Goal: Entertainment & Leisure: Consume media (video, audio)

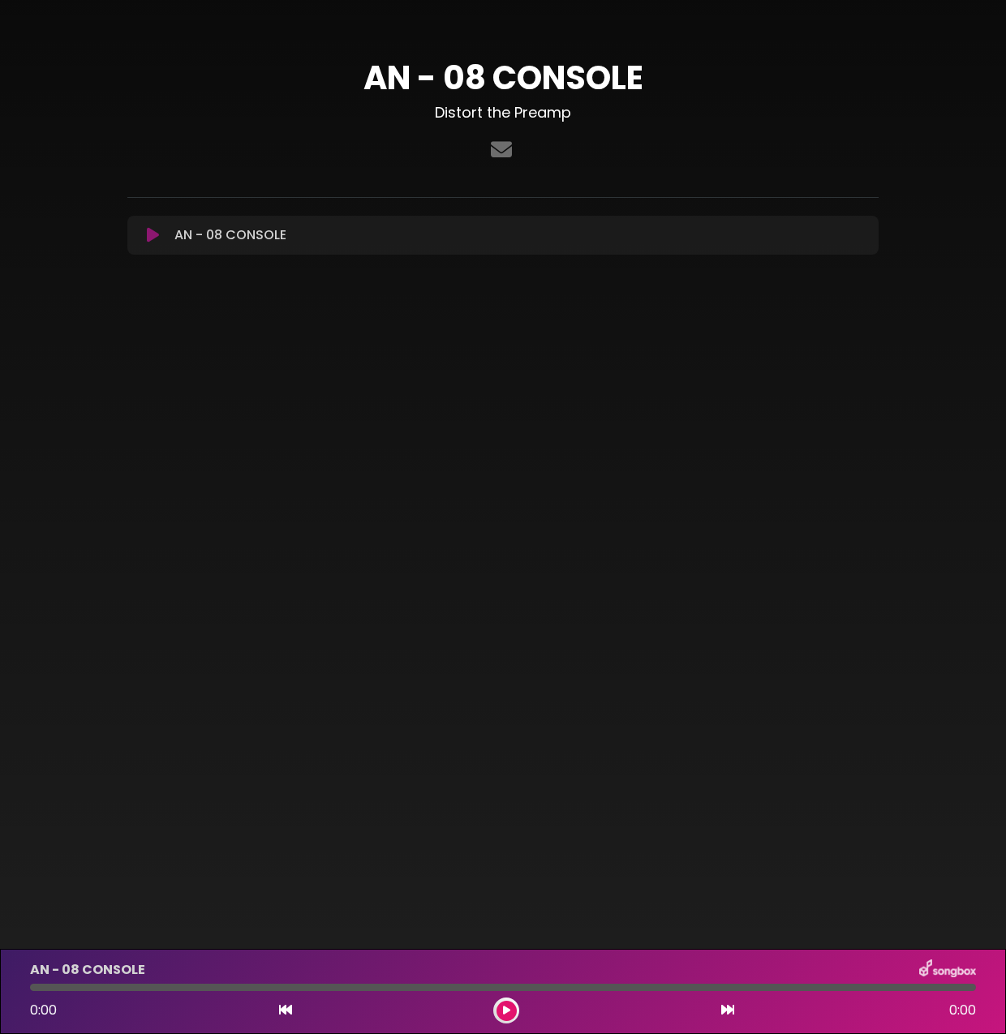
click at [152, 234] on icon at bounding box center [153, 235] width 12 height 16
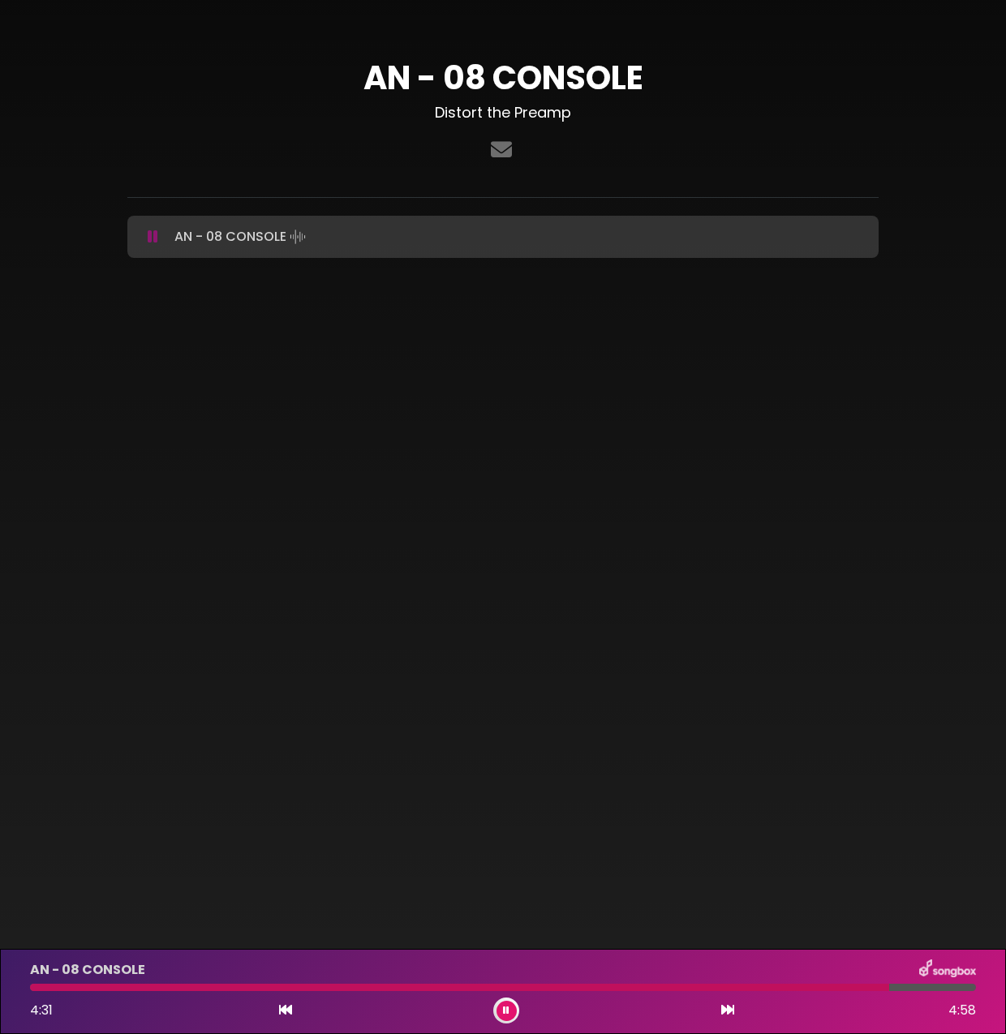
click at [505, 1010] on icon at bounding box center [506, 1011] width 6 height 10
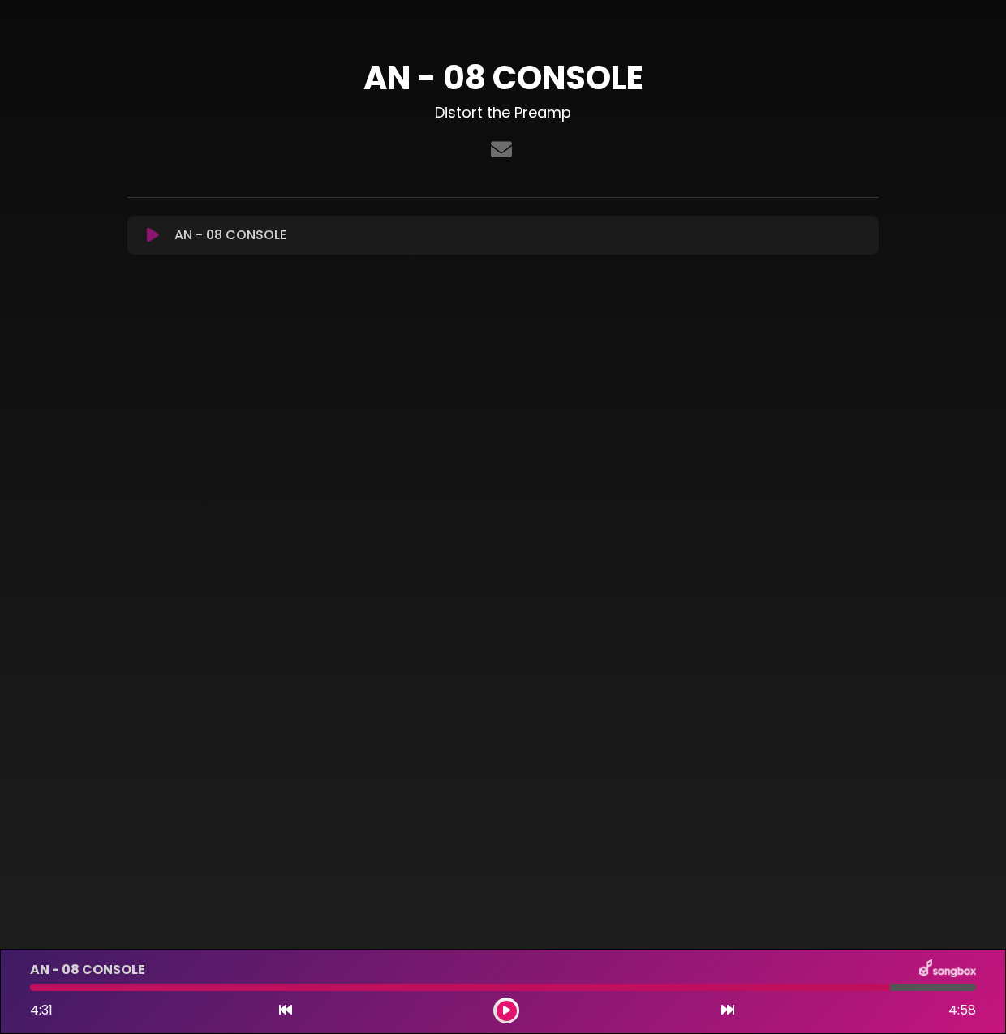
click at [148, 236] on icon at bounding box center [153, 235] width 12 height 16
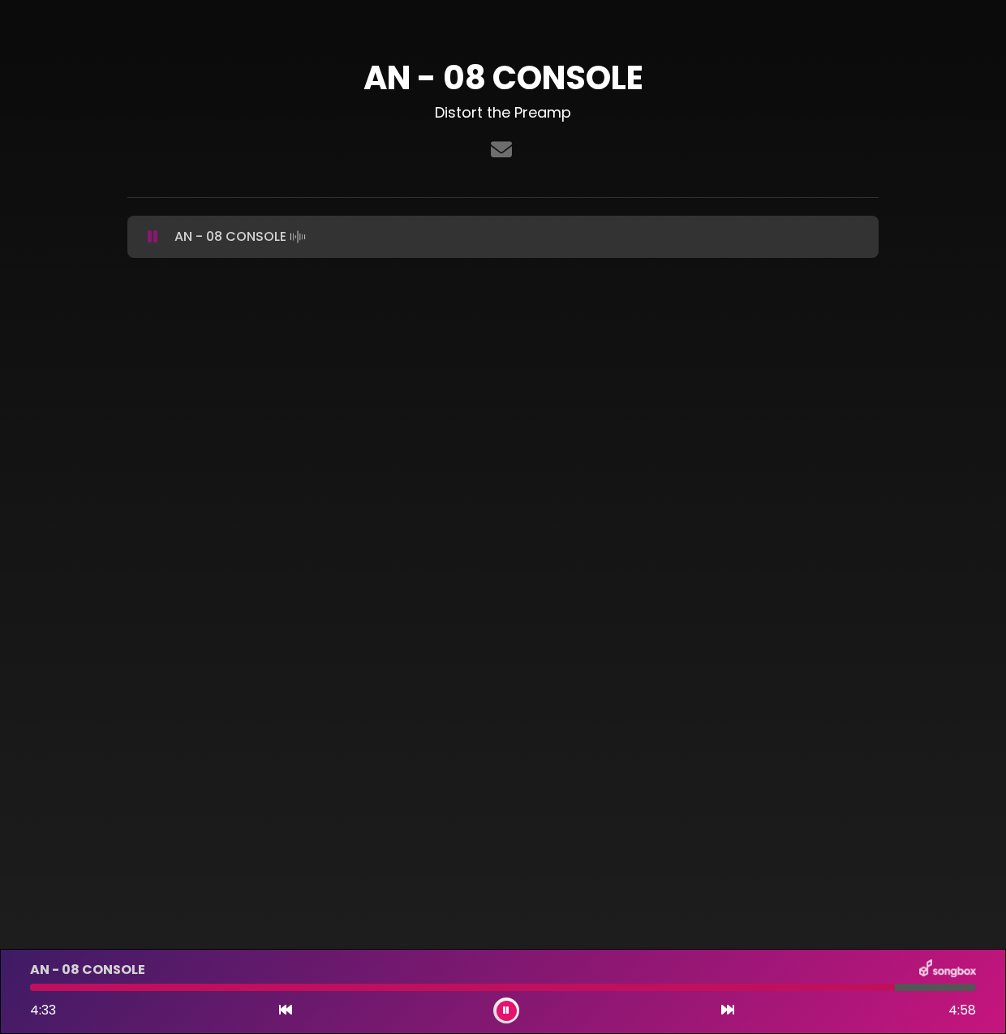
click at [129, 199] on div "AN - 08 CONSOLE Distort the Preamp ×" at bounding box center [503, 162] width 770 height 208
click at [150, 238] on icon at bounding box center [153, 237] width 11 height 16
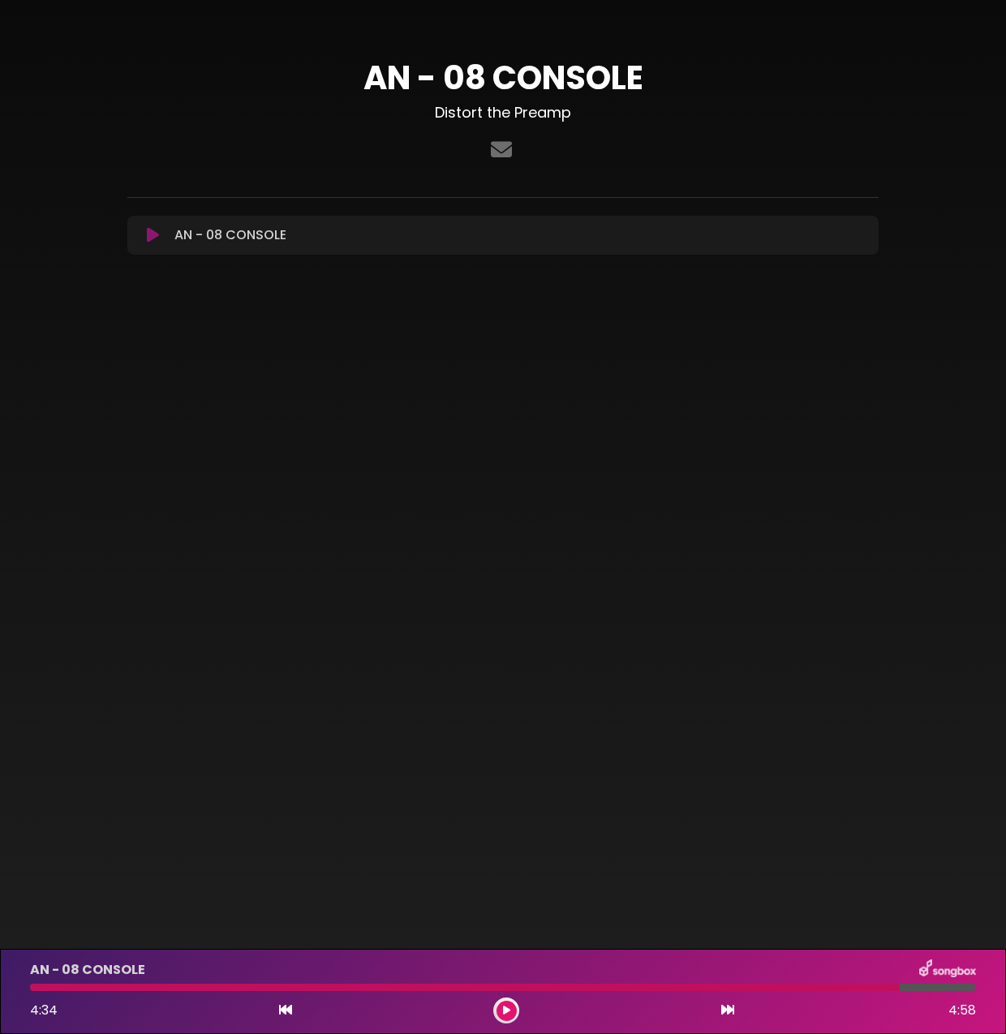
click at [127, 197] on hr at bounding box center [502, 197] width 751 height 1
click at [39, 988] on div at bounding box center [464, 987] width 869 height 7
drag, startPoint x: 39, startPoint y: 988, endPoint x: -21, endPoint y: 989, distance: 60.0
click at [0, 989] on html "× AN - 08 CONSOLE Distort the Preamp" at bounding box center [503, 517] width 1006 height 1034
click at [286, 1014] on icon at bounding box center [285, 1009] width 13 height 13
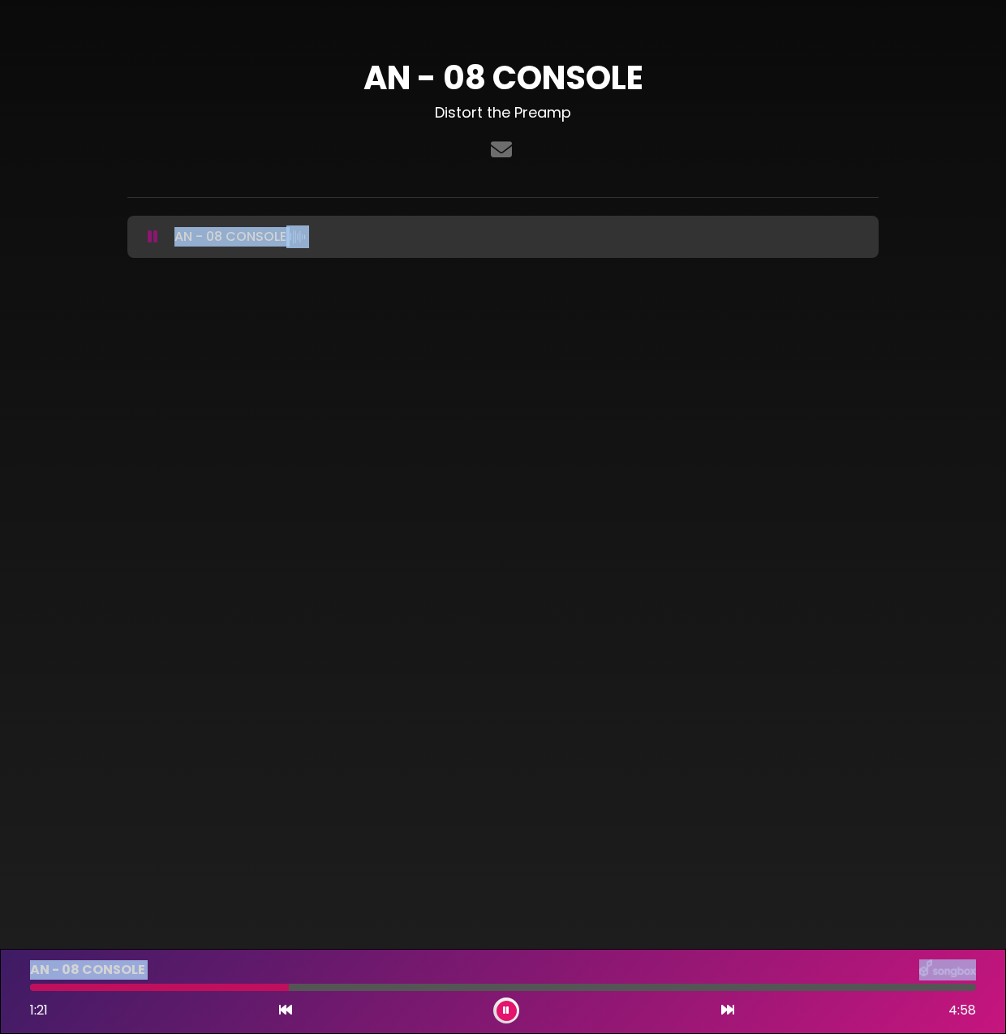
click at [286, 1014] on icon at bounding box center [285, 1009] width 13 height 13
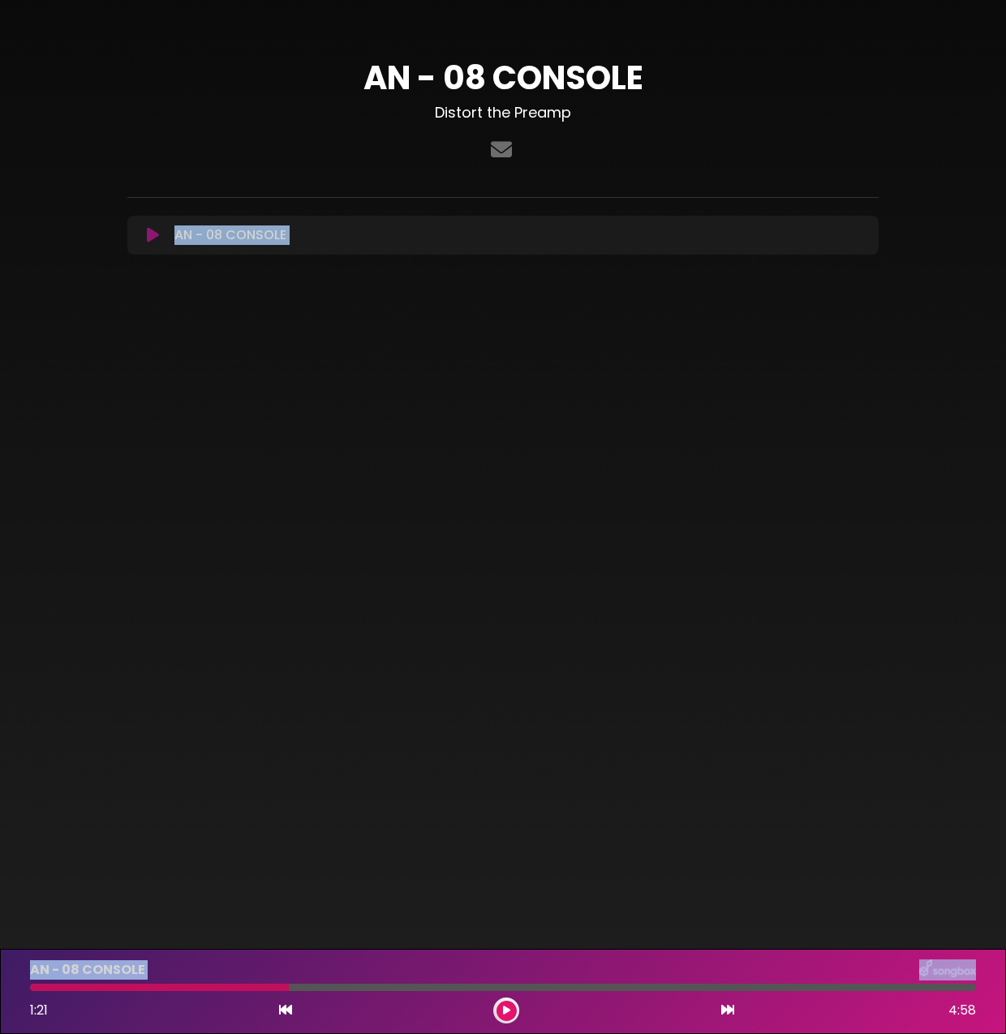
click at [286, 1014] on icon at bounding box center [285, 1009] width 13 height 13
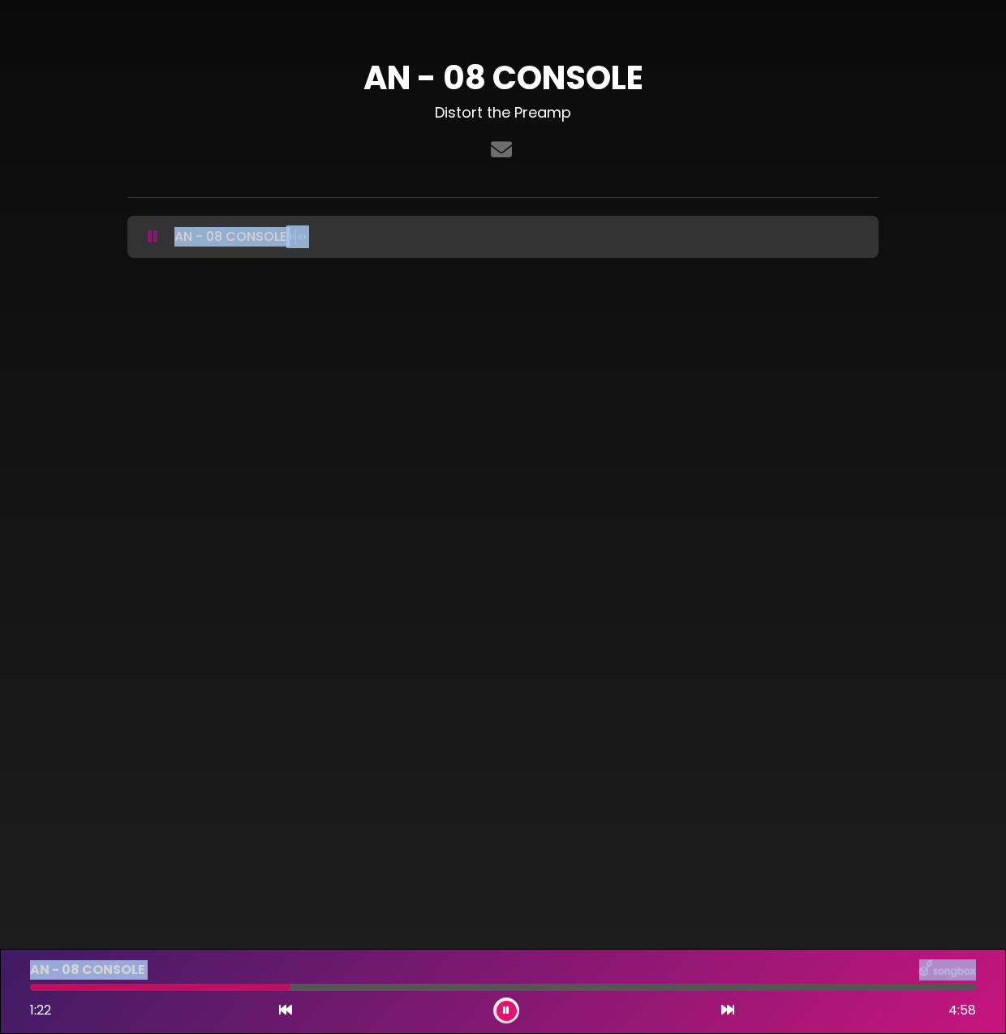
click at [286, 1014] on icon at bounding box center [285, 1009] width 13 height 13
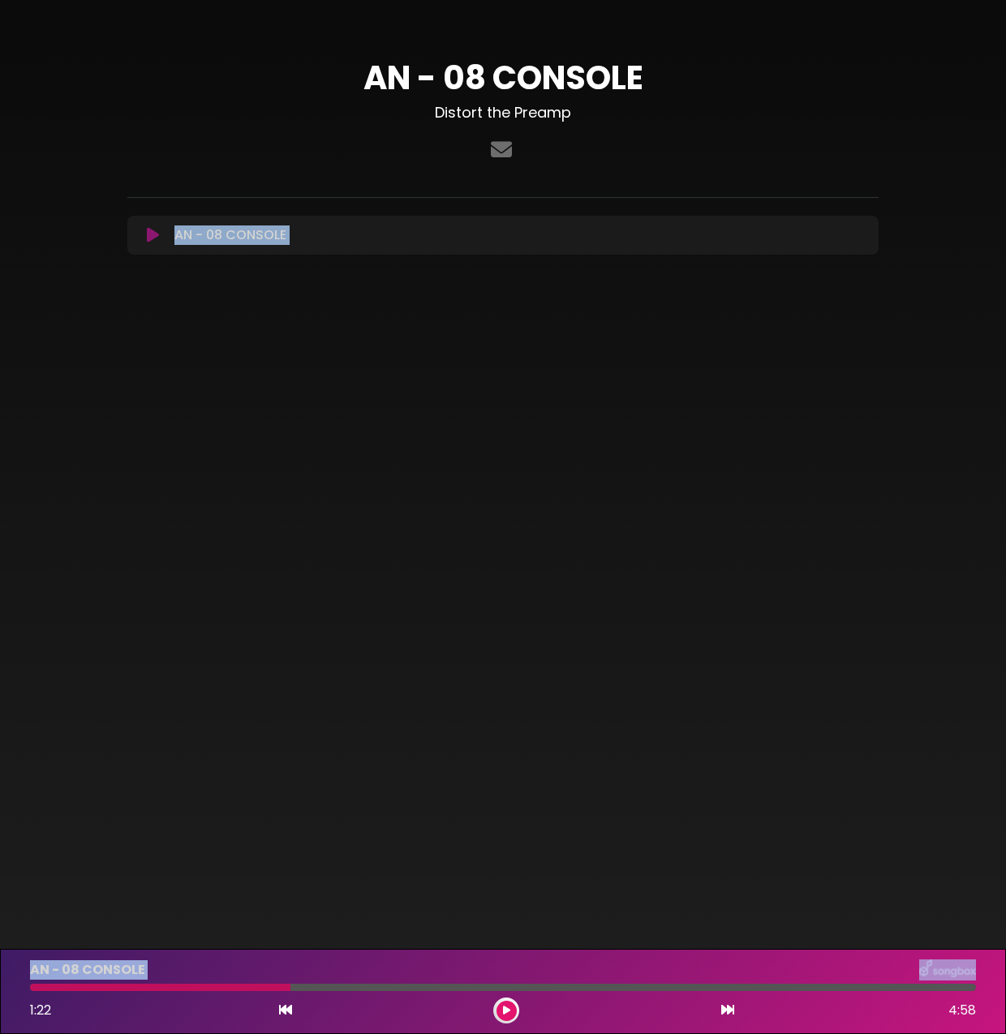
click at [286, 1014] on icon at bounding box center [285, 1009] width 13 height 13
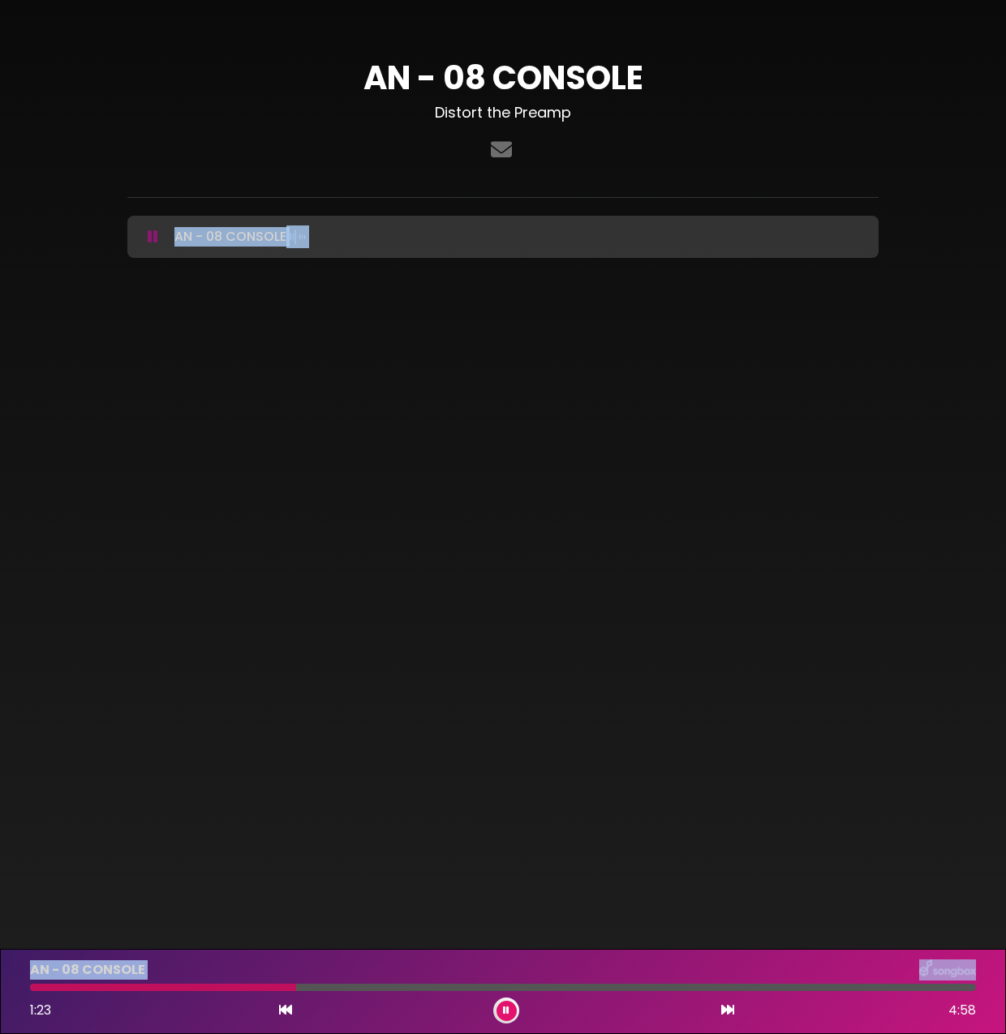
click at [36, 987] on div at bounding box center [163, 987] width 266 height 7
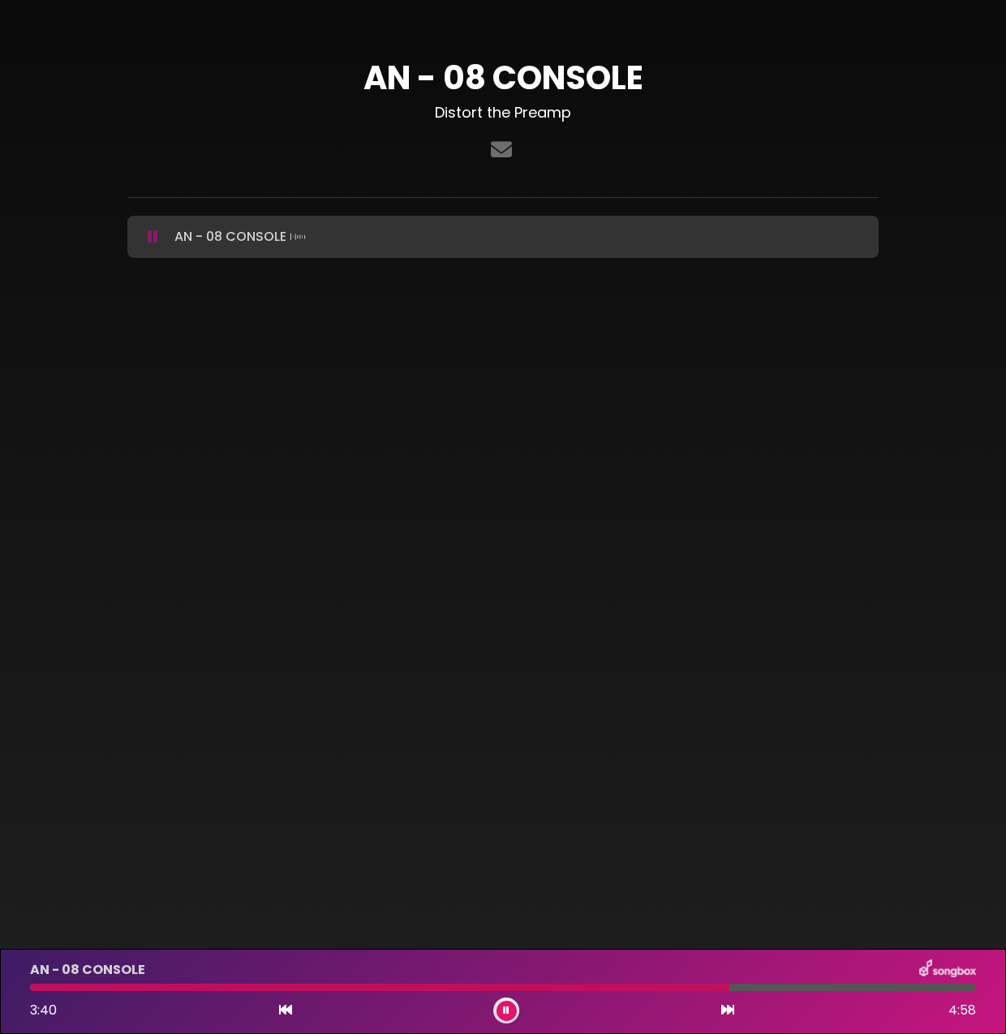
click at [510, 1008] on button at bounding box center [506, 1011] width 20 height 20
